Goal: Navigation & Orientation: Find specific page/section

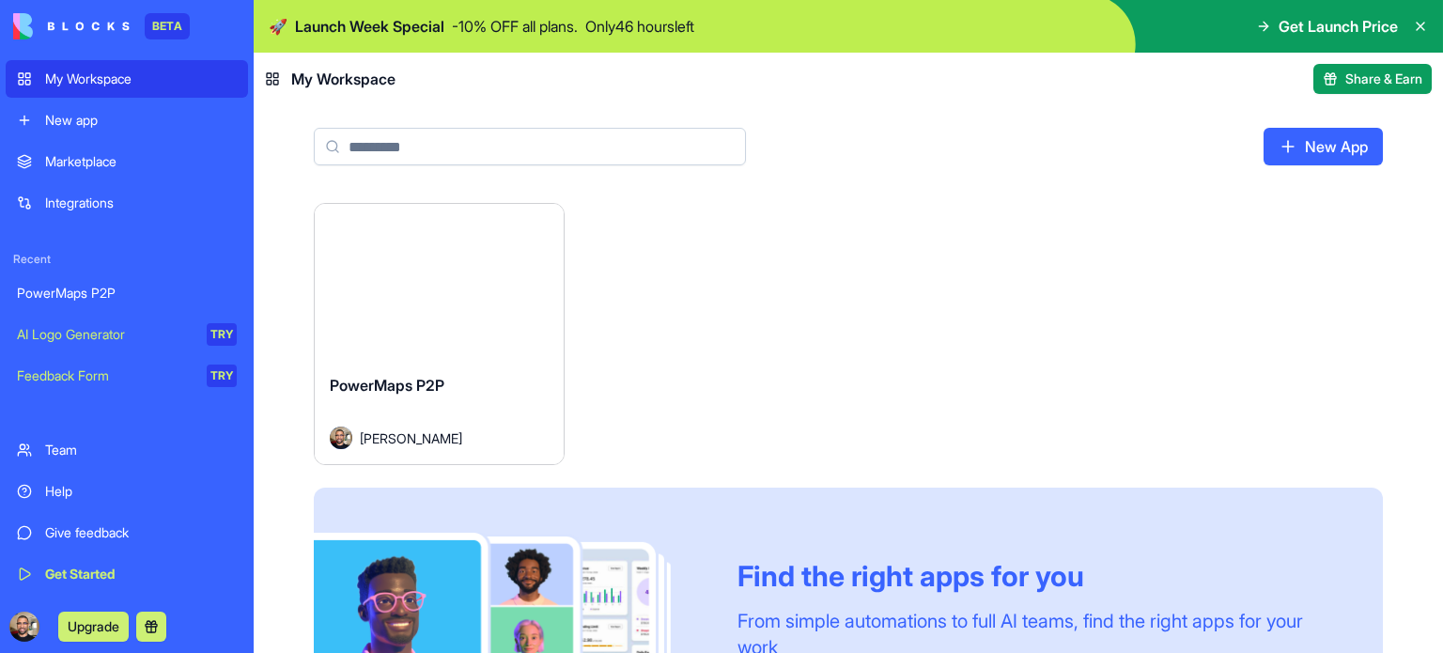
click at [434, 284] on button "Launch" at bounding box center [438, 282] width 141 height 38
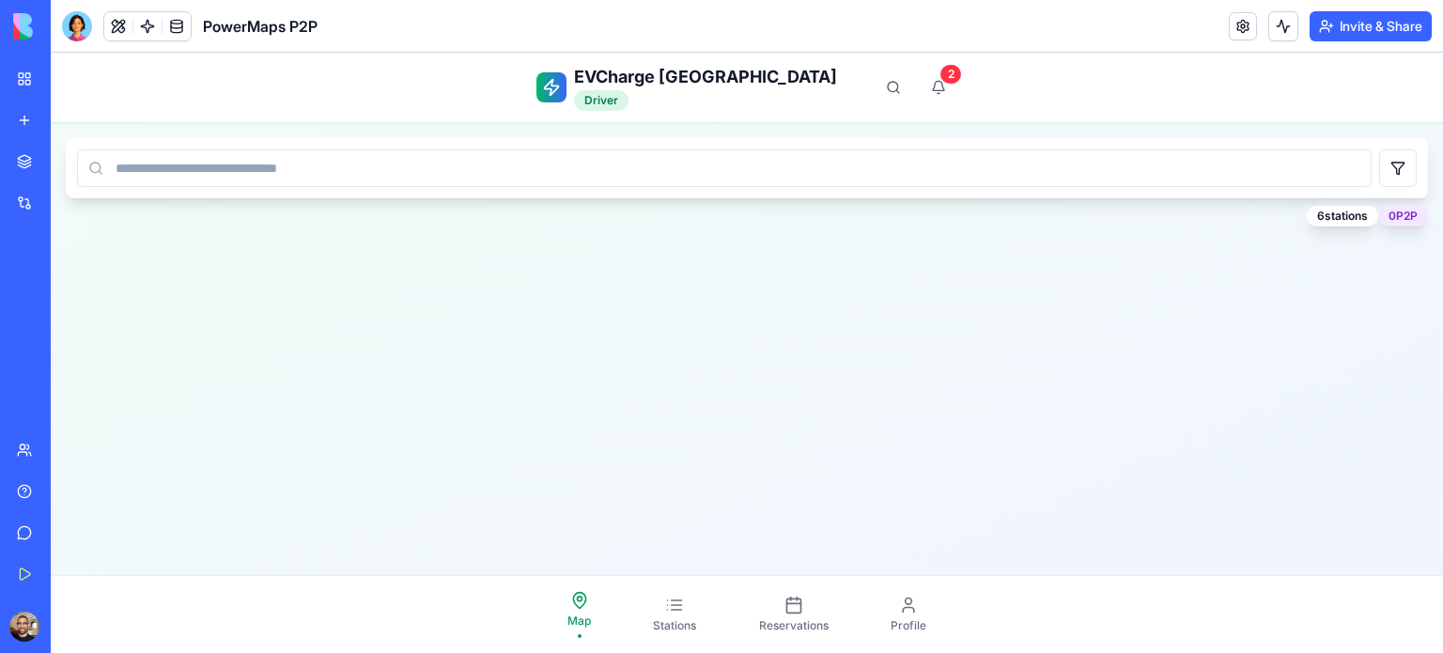
click at [675, 597] on icon at bounding box center [674, 605] width 19 height 19
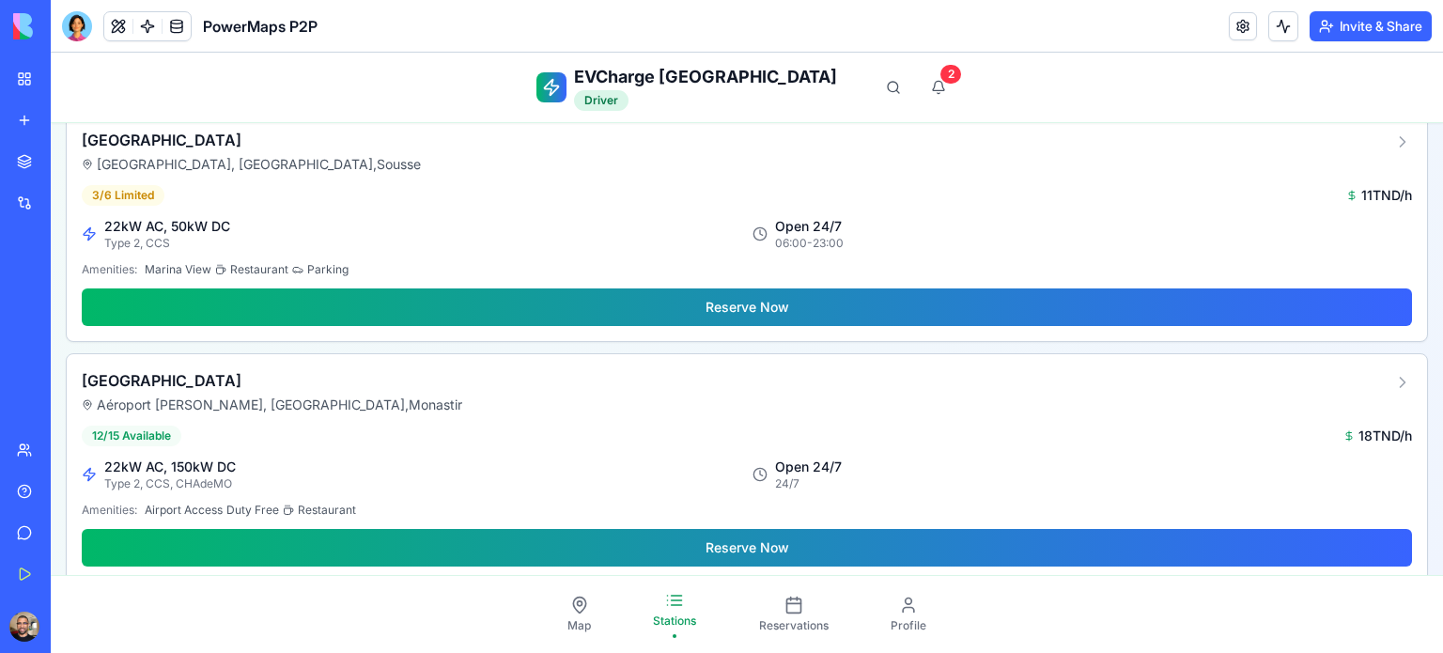
scroll to position [902, 0]
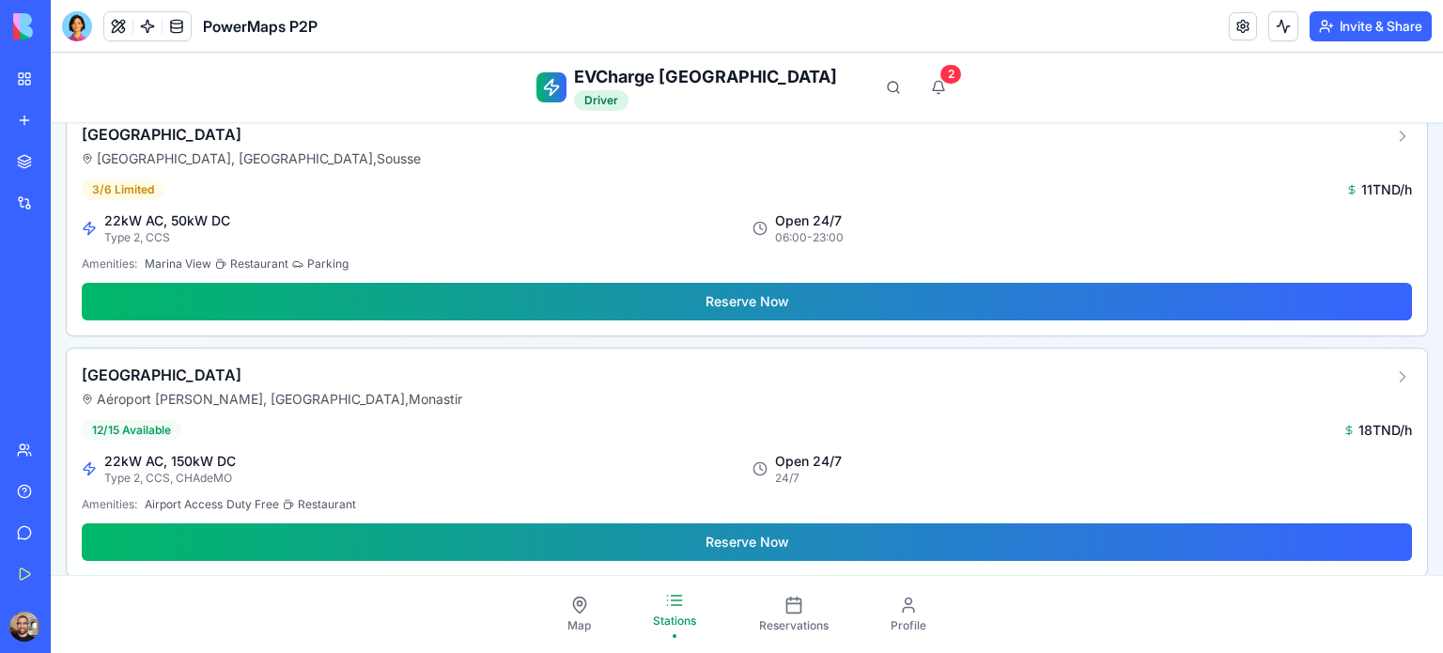
click at [904, 616] on link "Profile" at bounding box center [909, 614] width 58 height 53
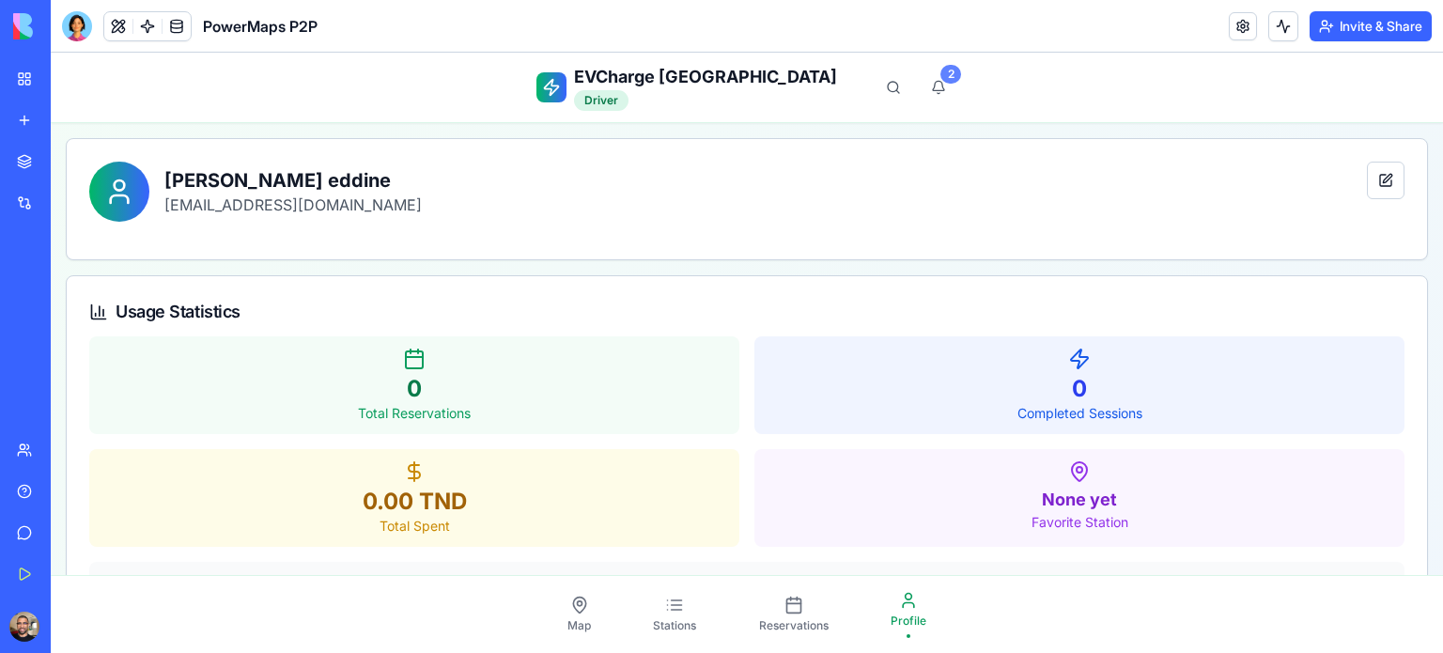
click at [941, 74] on div "2" at bounding box center [951, 74] width 21 height 19
click at [941, 75] on div "2" at bounding box center [951, 74] width 21 height 19
drag, startPoint x: 935, startPoint y: 75, endPoint x: 846, endPoint y: 74, distance: 89.3
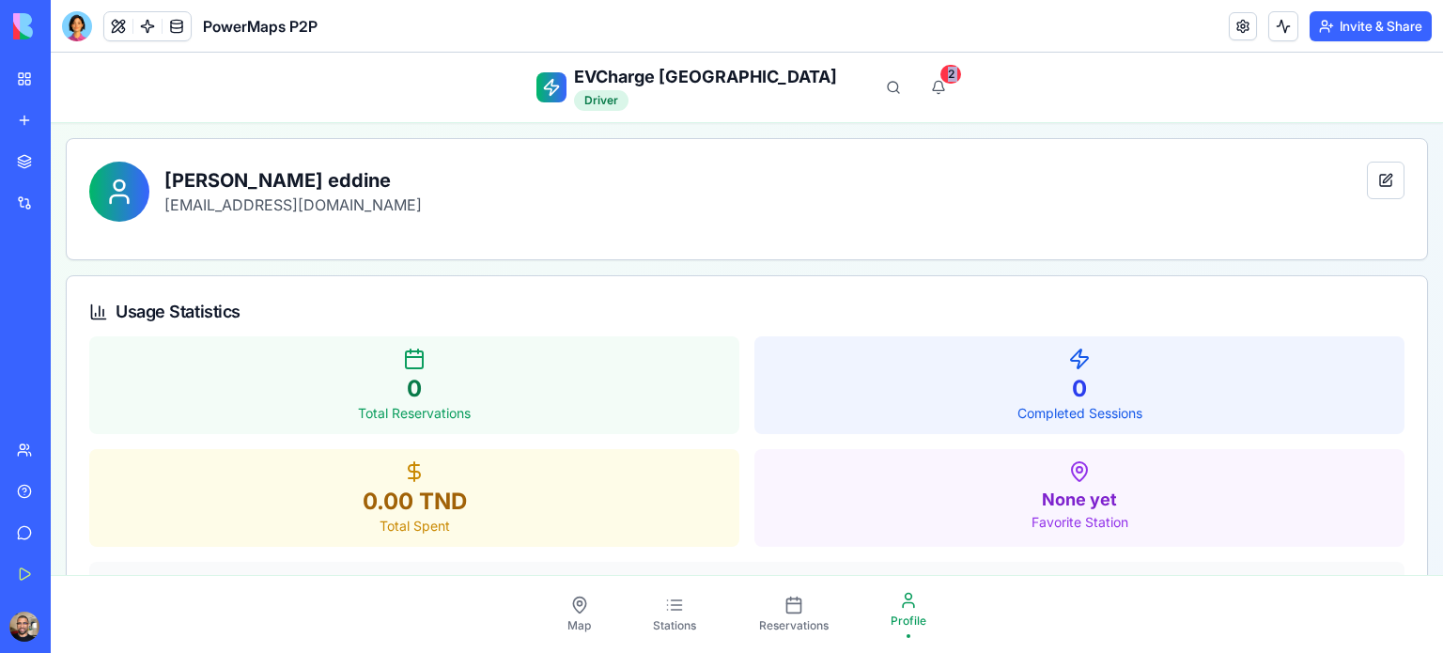
click at [933, 75] on div "2" at bounding box center [939, 88] width 38 height 38
click at [70, 160] on div "Marketplace" at bounding box center [57, 161] width 24 height 19
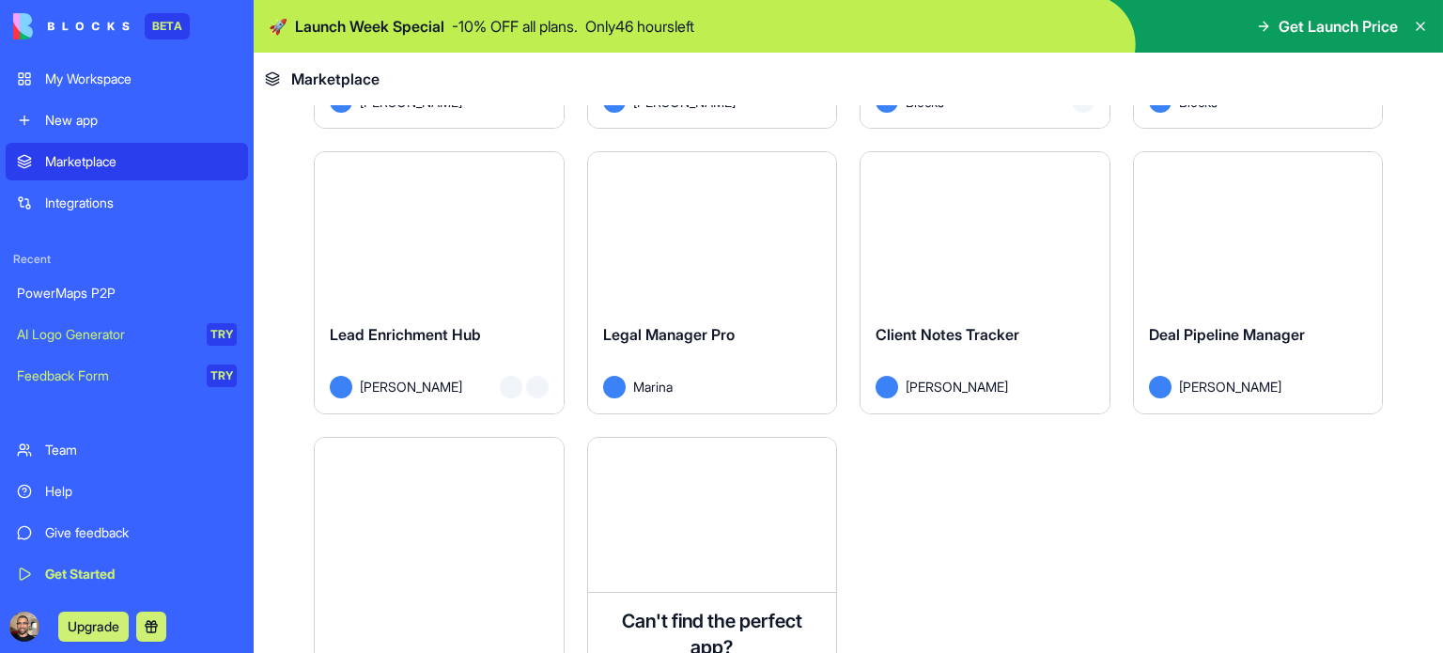
scroll to position [5187, 0]
